Goal: Task Accomplishment & Management: Use online tool/utility

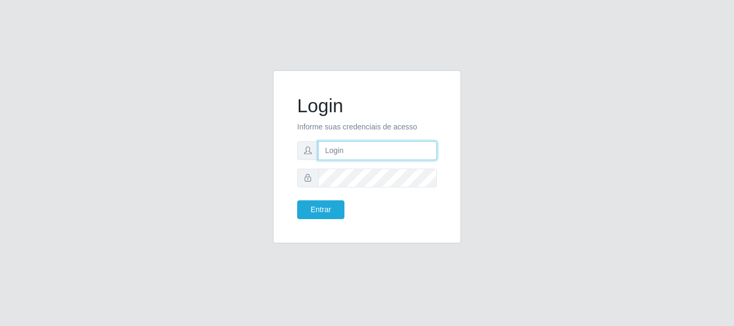
click at [353, 150] on input "text" at bounding box center [377, 150] width 119 height 19
type input "[EMAIL_ADDRESS][DOMAIN_NAME]"
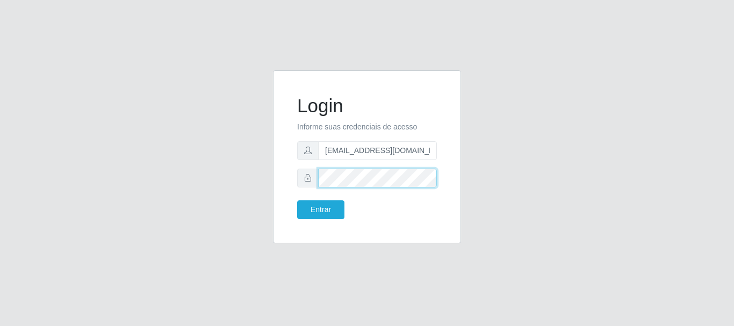
click at [297, 200] on button "Entrar" at bounding box center [320, 209] width 47 height 19
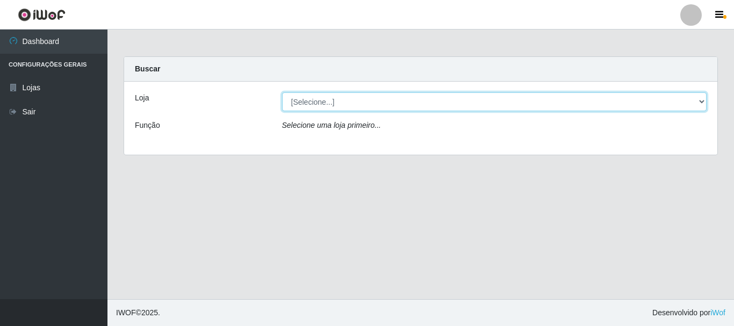
click at [700, 99] on select "[Selecione...] SuperFácil Atacado - Rodoviária" at bounding box center [494, 101] width 425 height 19
select select "400"
click at [282, 92] on select "[Selecione...] SuperFácil Atacado - Rodoviária" at bounding box center [494, 101] width 425 height 19
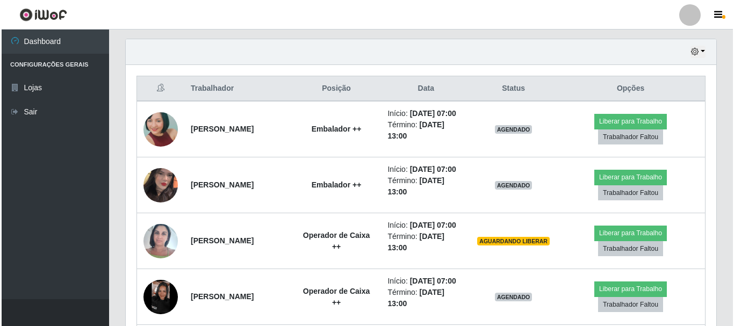
scroll to position [430, 0]
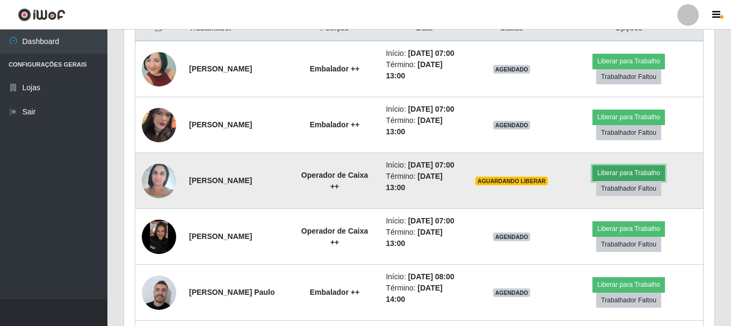
click at [630, 181] on button "Liberar para Trabalho" at bounding box center [629, 173] width 73 height 15
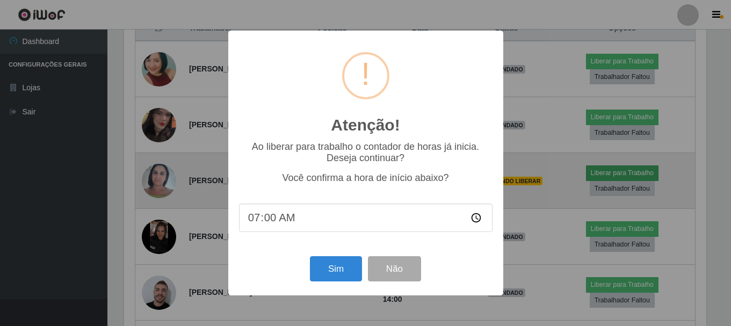
scroll to position [223, 585]
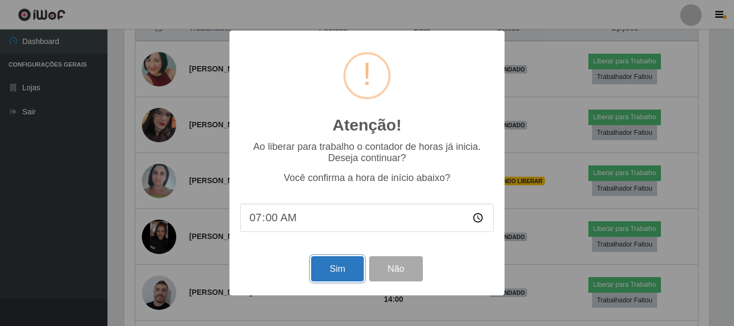
click at [350, 278] on button "Sim" at bounding box center [337, 268] width 52 height 25
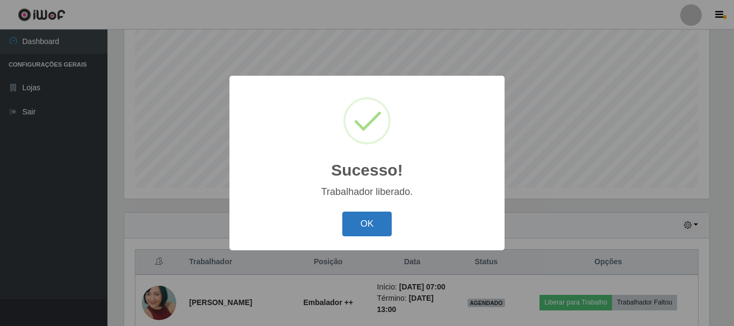
click at [368, 234] on button "OK" at bounding box center [367, 224] width 50 height 25
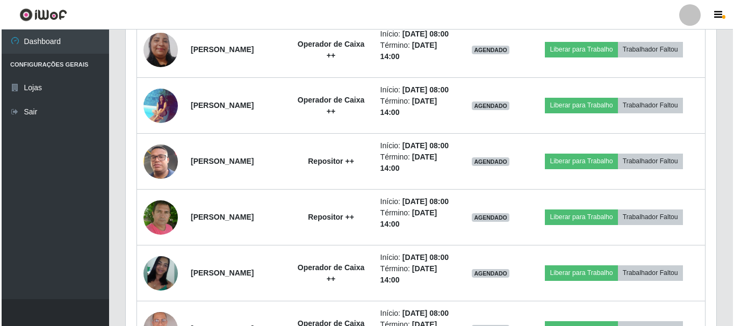
scroll to position [841, 0]
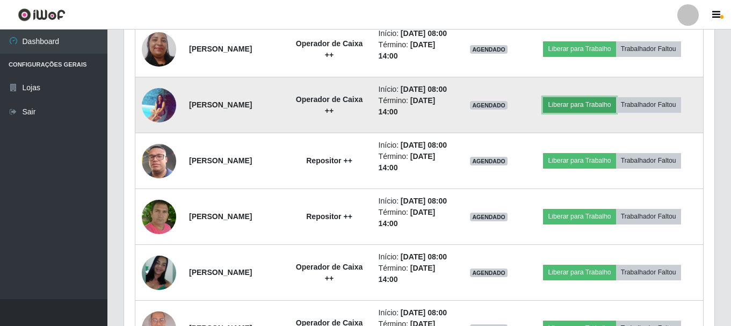
click at [592, 112] on button "Liberar para Trabalho" at bounding box center [579, 104] width 73 height 15
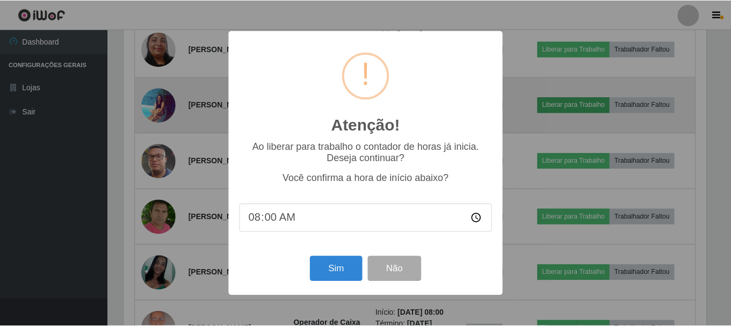
scroll to position [223, 585]
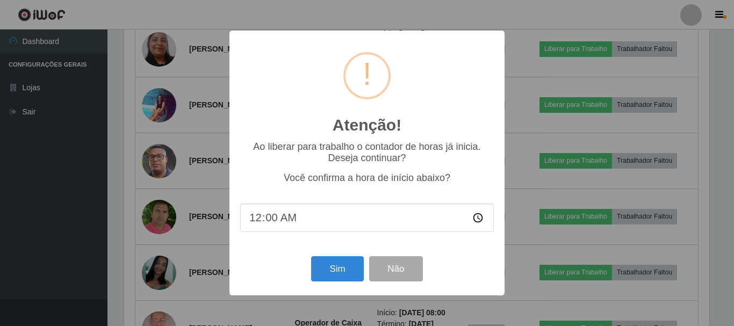
type input "07:00"
click at [343, 272] on button "Sim" at bounding box center [337, 268] width 52 height 25
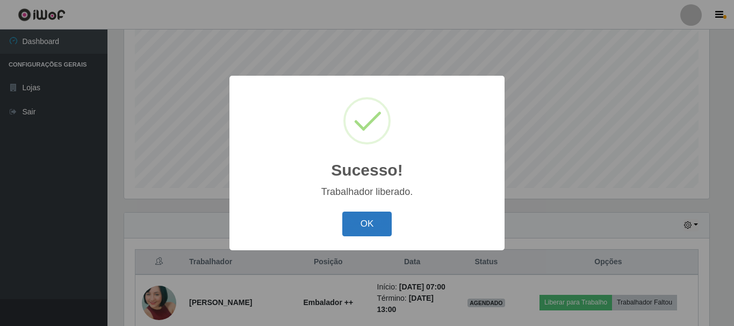
click at [365, 220] on button "OK" at bounding box center [367, 224] width 50 height 25
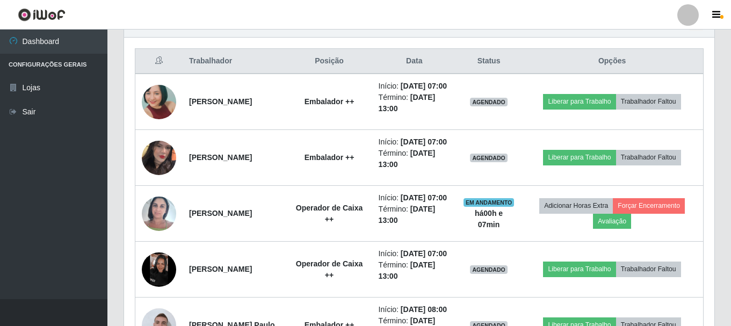
scroll to position [411, 0]
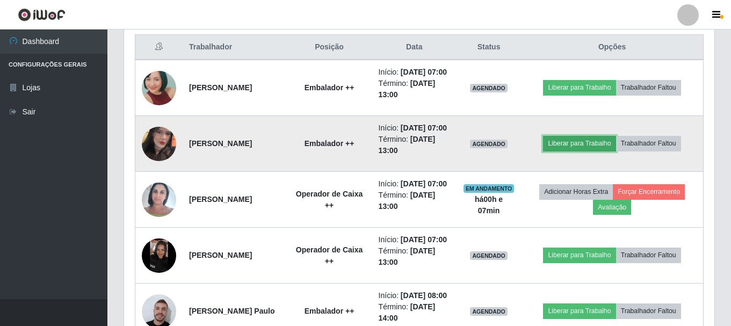
click at [586, 151] on button "Liberar para Trabalho" at bounding box center [579, 143] width 73 height 15
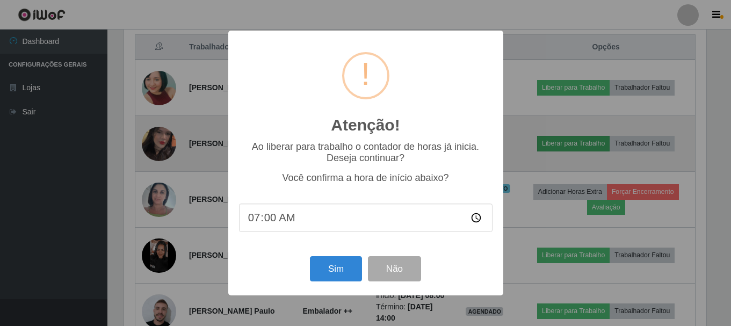
scroll to position [223, 585]
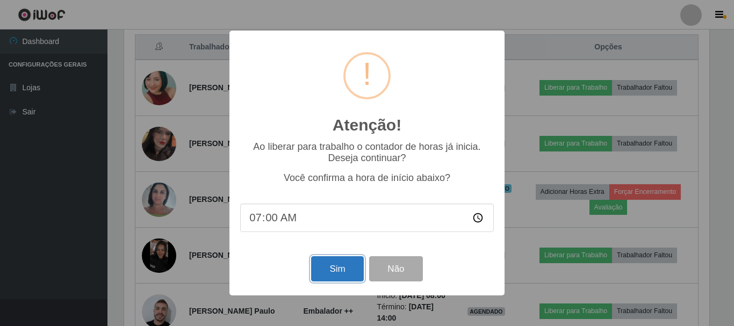
click at [333, 264] on button "Sim" at bounding box center [337, 268] width 52 height 25
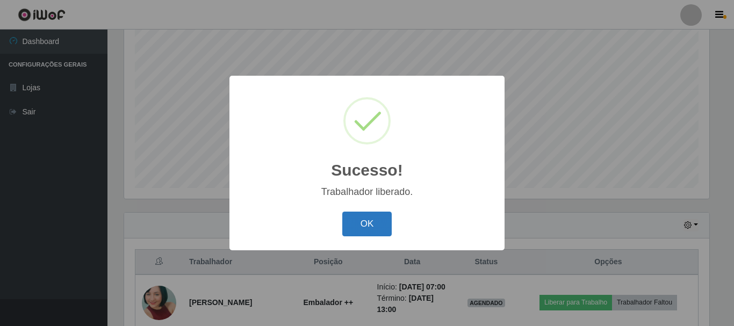
click at [370, 219] on button "OK" at bounding box center [367, 224] width 50 height 25
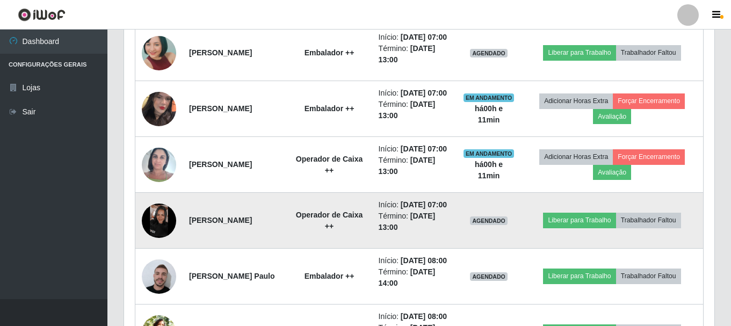
scroll to position [465, 0]
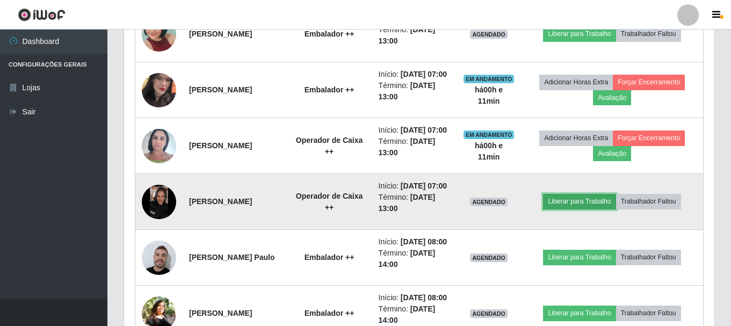
click at [593, 209] on button "Liberar para Trabalho" at bounding box center [579, 201] width 73 height 15
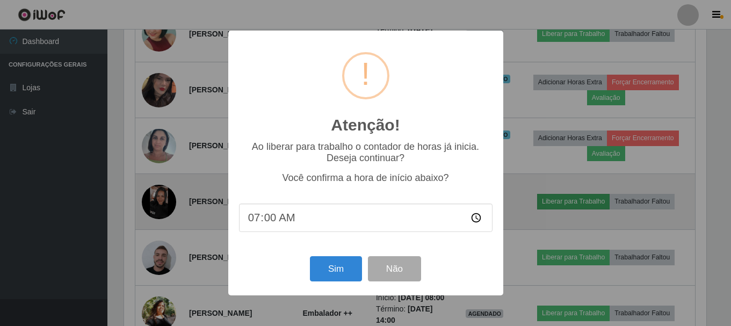
scroll to position [223, 585]
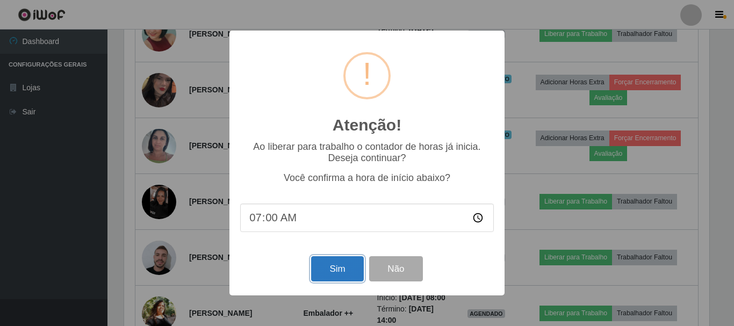
click at [333, 267] on button "Sim" at bounding box center [337, 268] width 52 height 25
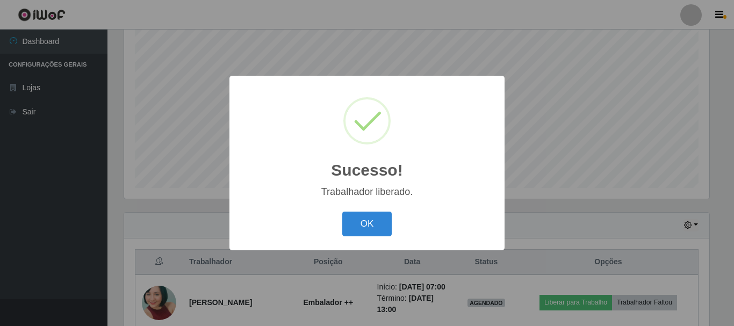
click at [379, 206] on div "Sucesso! × Trabalhador liberado. OK Cancel" at bounding box center [366, 163] width 275 height 174
click at [370, 223] on button "OK" at bounding box center [367, 224] width 50 height 25
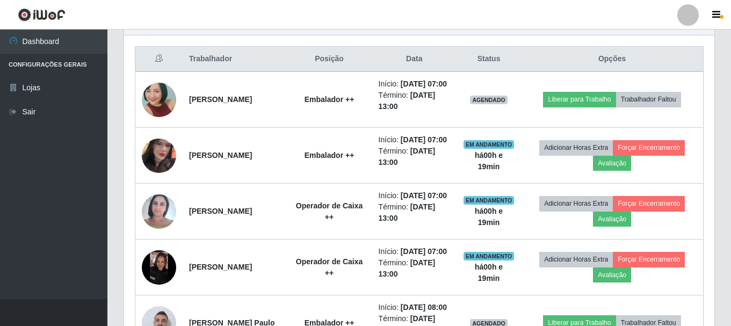
scroll to position [357, 0]
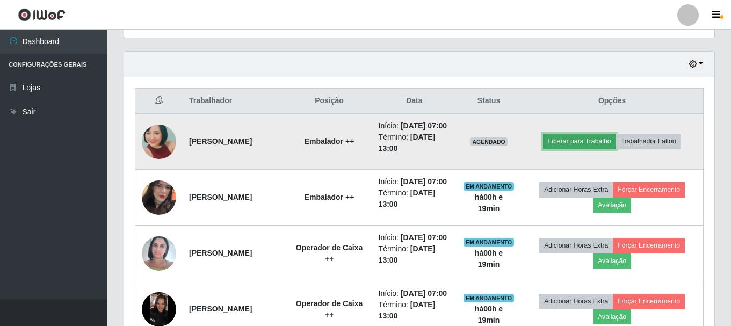
click at [587, 148] on button "Liberar para Trabalho" at bounding box center [579, 141] width 73 height 15
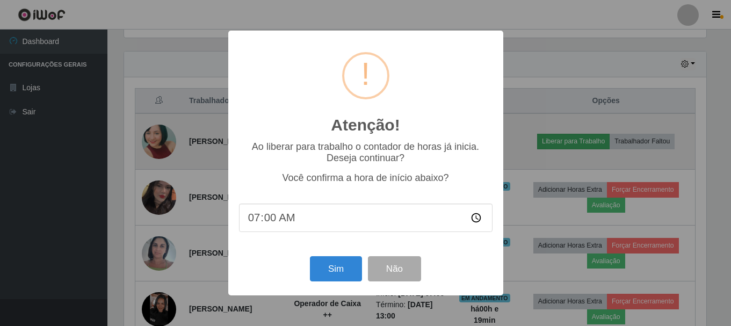
scroll to position [223, 585]
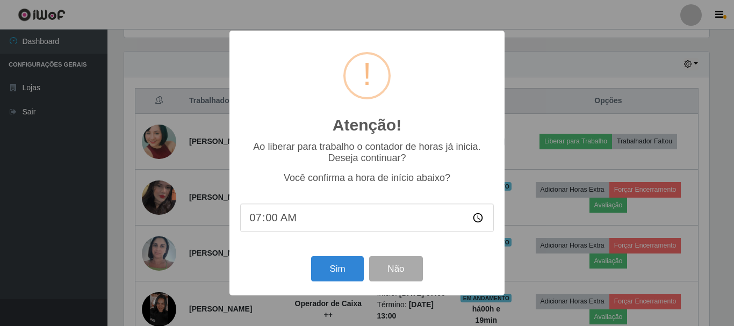
click at [281, 224] on input "07:00" at bounding box center [367, 218] width 254 height 28
type input "07:15"
click at [343, 275] on button "Sim" at bounding box center [337, 268] width 52 height 25
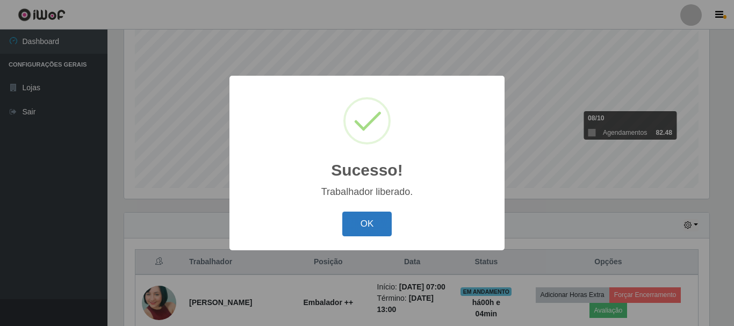
click at [364, 230] on button "OK" at bounding box center [367, 224] width 50 height 25
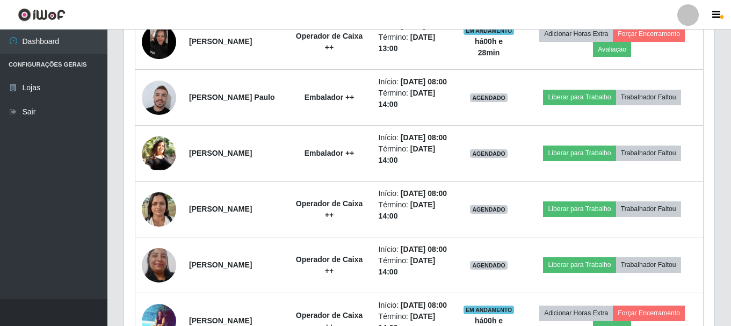
scroll to position [626, 0]
